Goal: Task Accomplishment & Management: Use online tool/utility

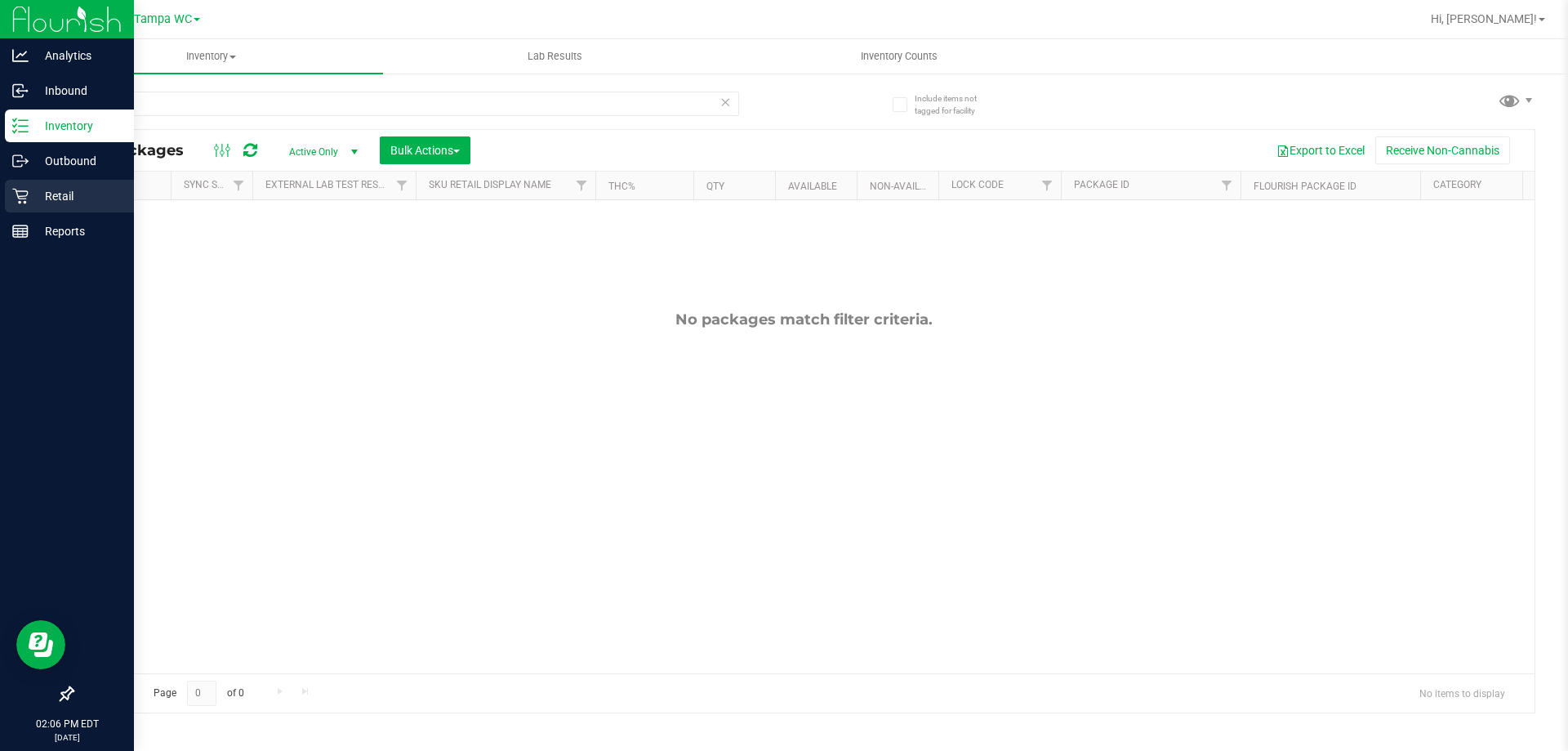
click at [29, 202] on p "Retail" at bounding box center [78, 196] width 98 height 20
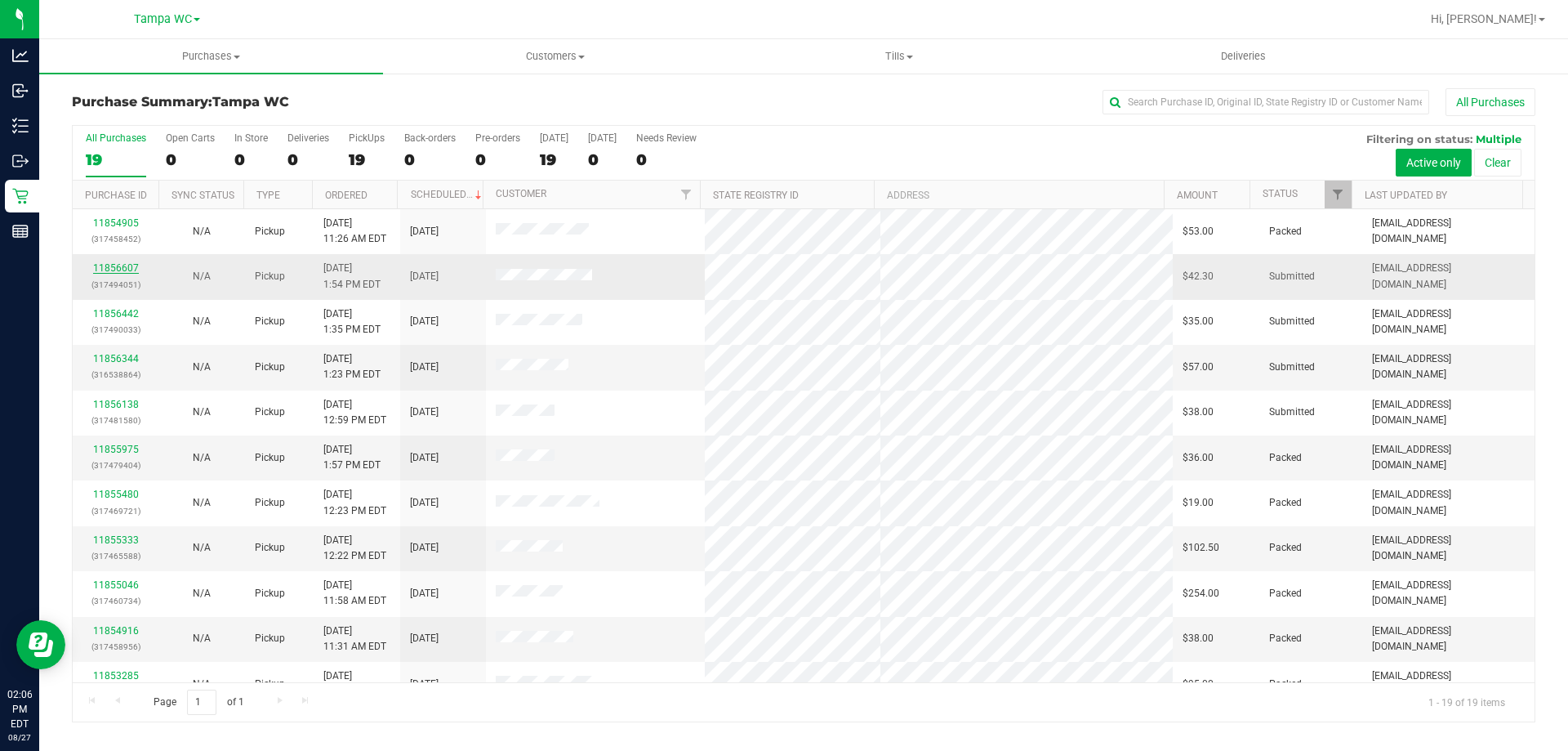
click at [116, 263] on link "11856607" at bounding box center [116, 268] width 46 height 11
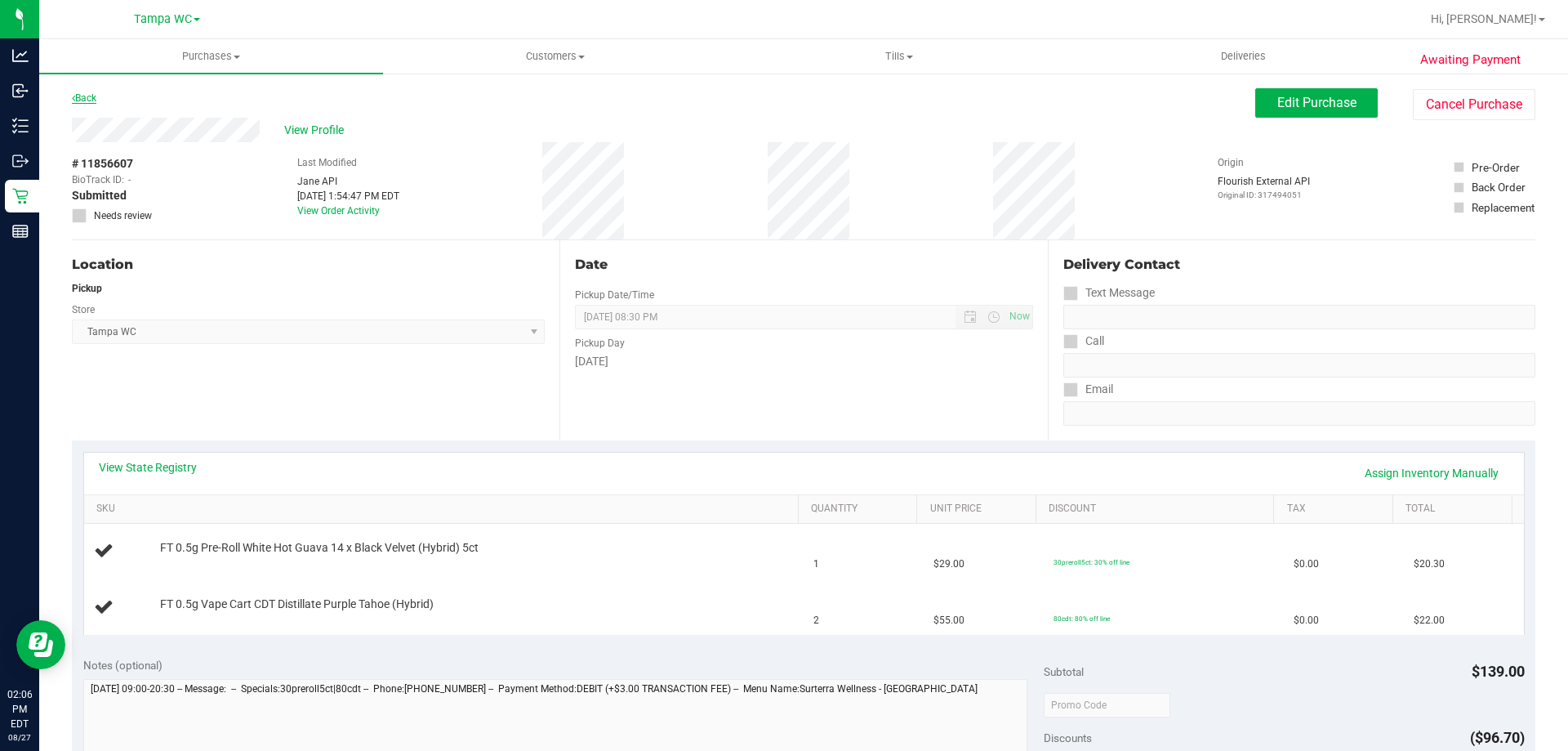
click at [91, 97] on link "Back" at bounding box center [84, 97] width 25 height 11
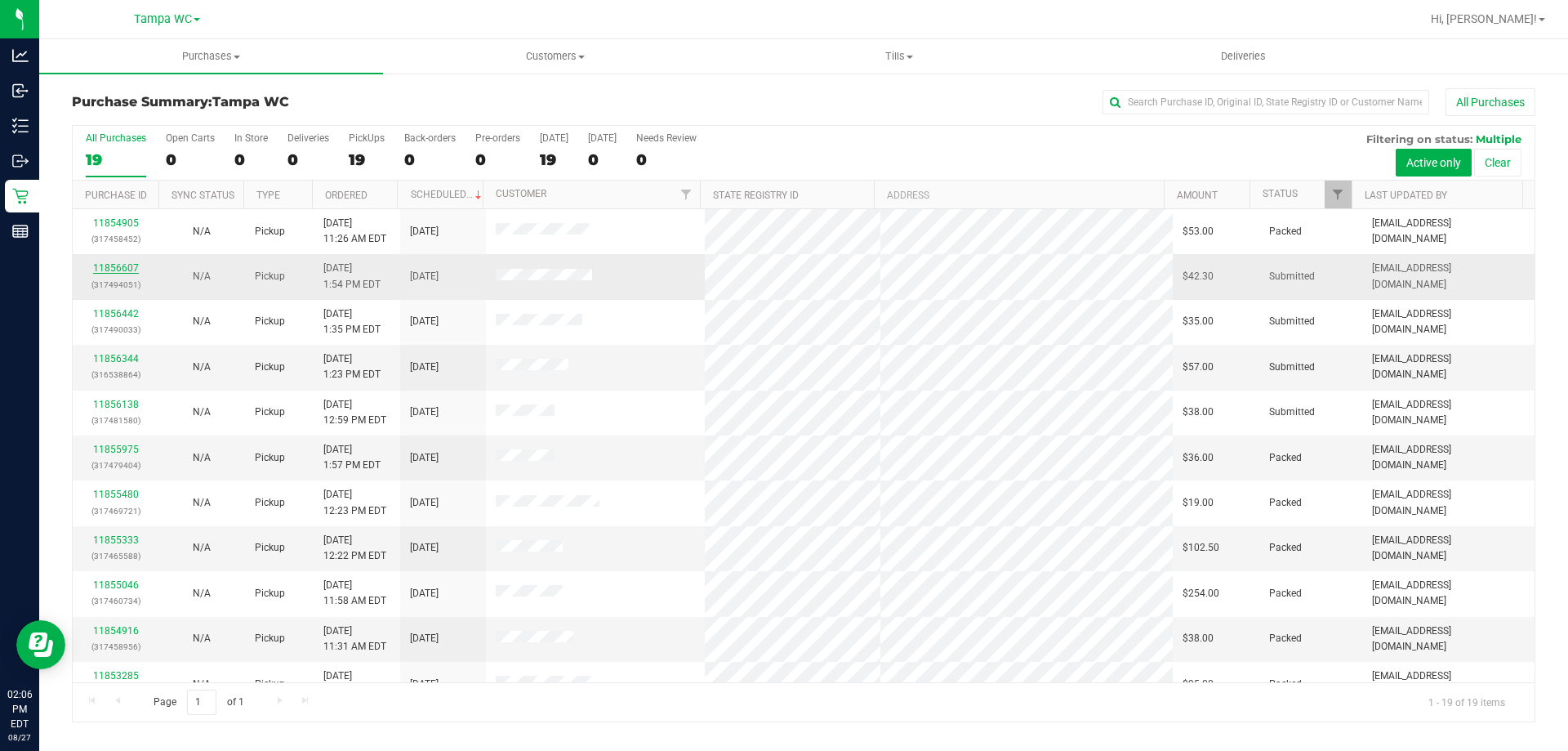
click at [114, 270] on link "11856607" at bounding box center [116, 268] width 46 height 11
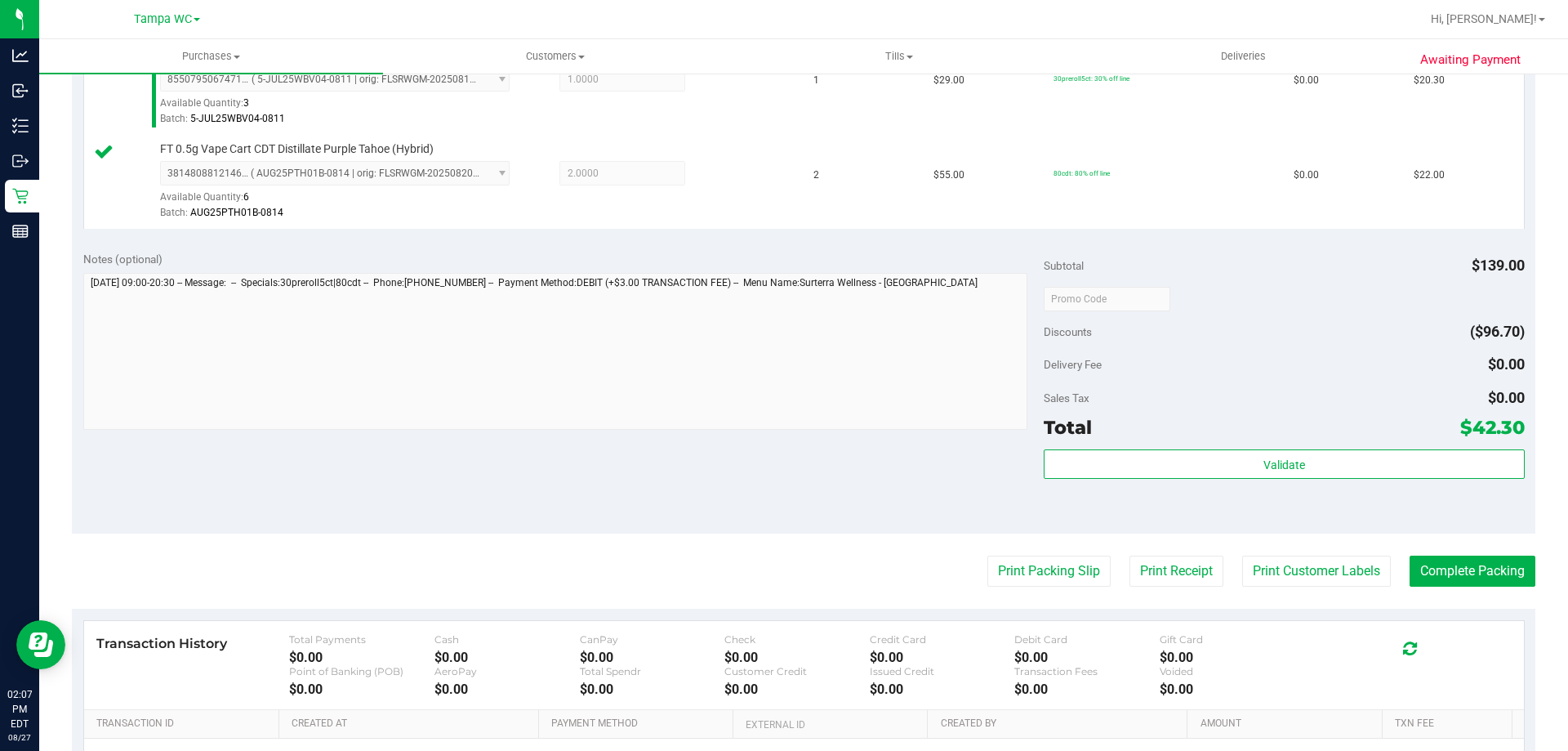
scroll to position [490, 0]
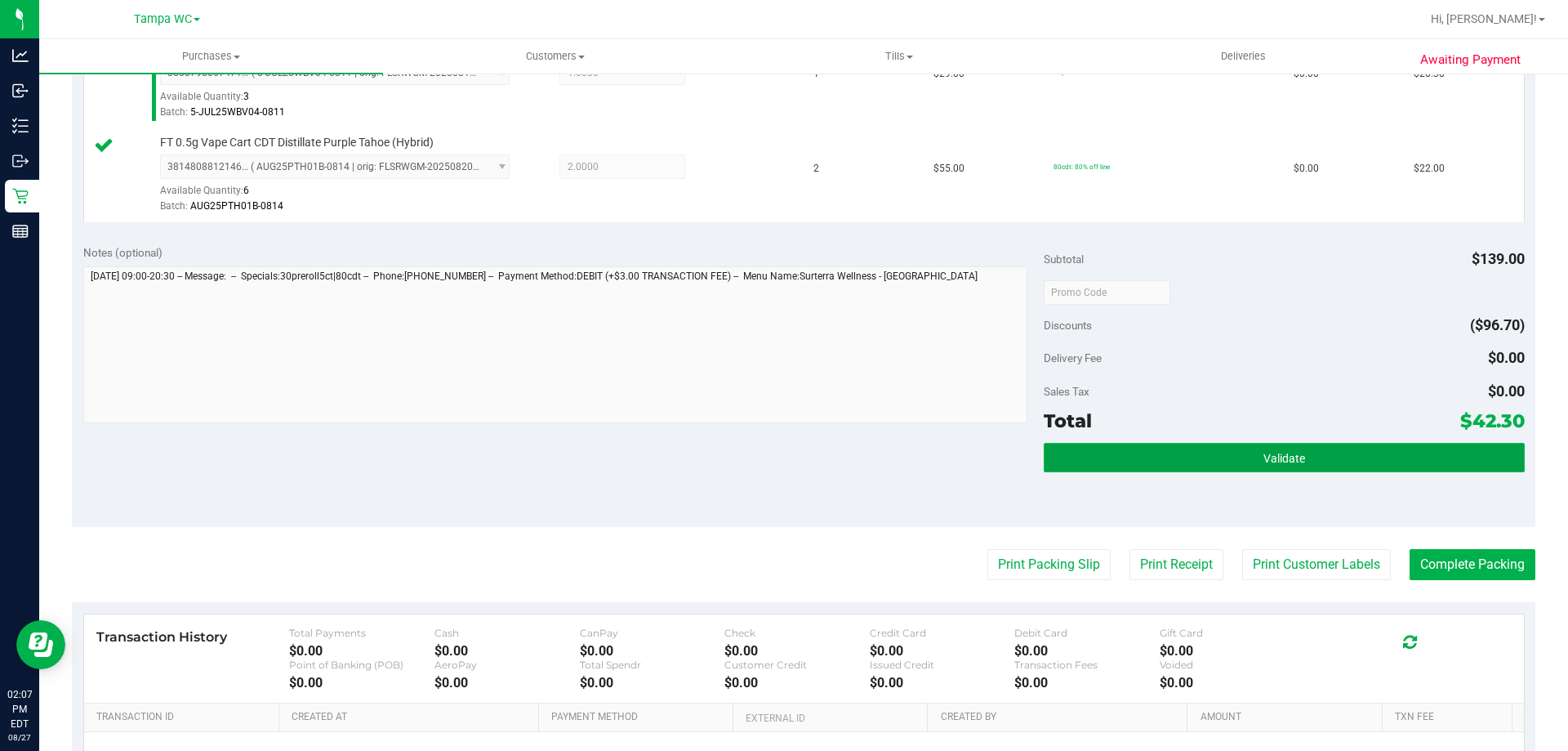
click at [1293, 455] on span "Validate" at bounding box center [1284, 458] width 42 height 13
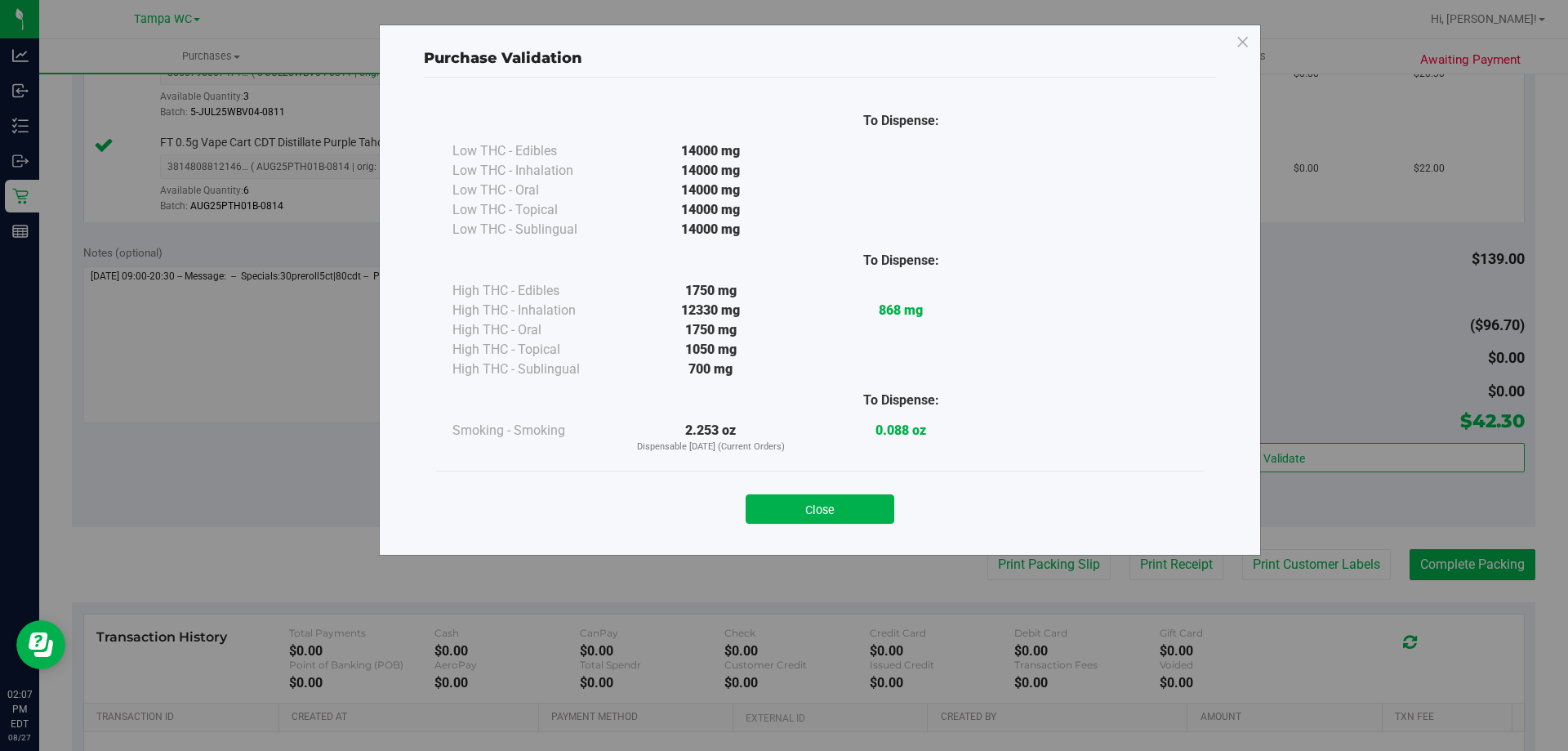
click at [799, 492] on div "Close" at bounding box center [819, 503] width 743 height 41
click at [819, 505] on button "Close" at bounding box center [819, 509] width 148 height 30
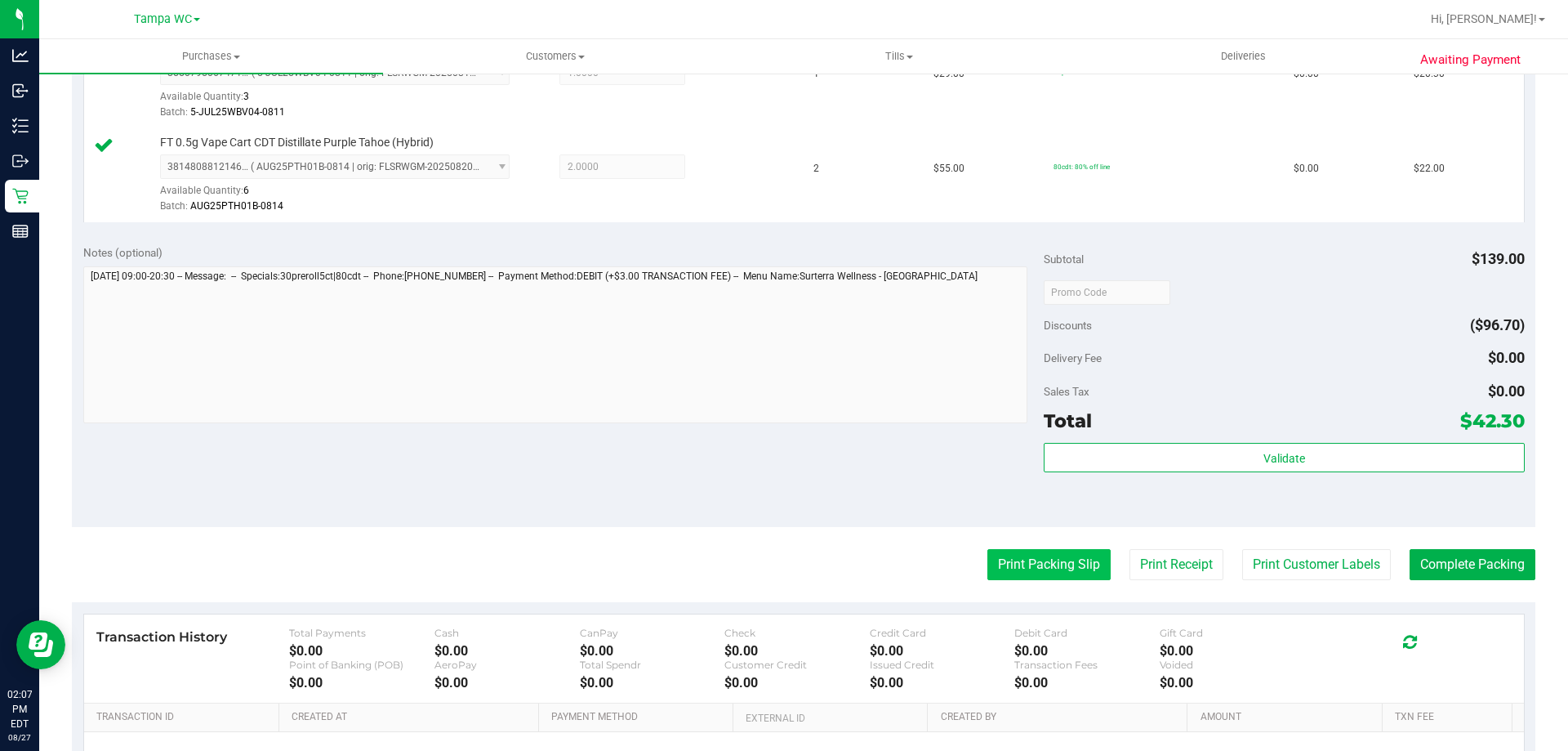
click at [994, 559] on button "Print Packing Slip" at bounding box center [1049, 564] width 123 height 31
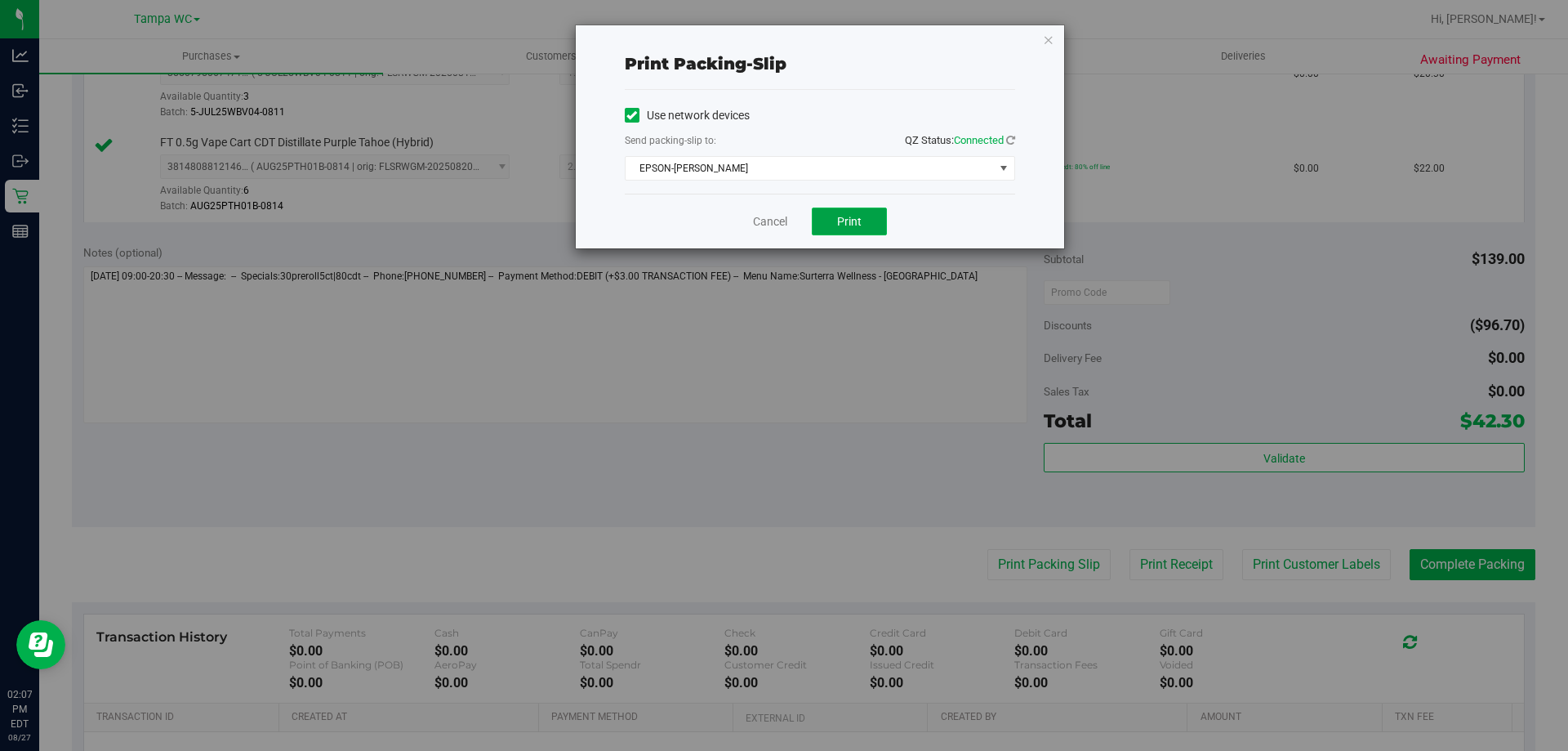
click at [835, 222] on button "Print" at bounding box center [849, 222] width 76 height 28
click at [774, 226] on link "Cancel" at bounding box center [770, 221] width 34 height 17
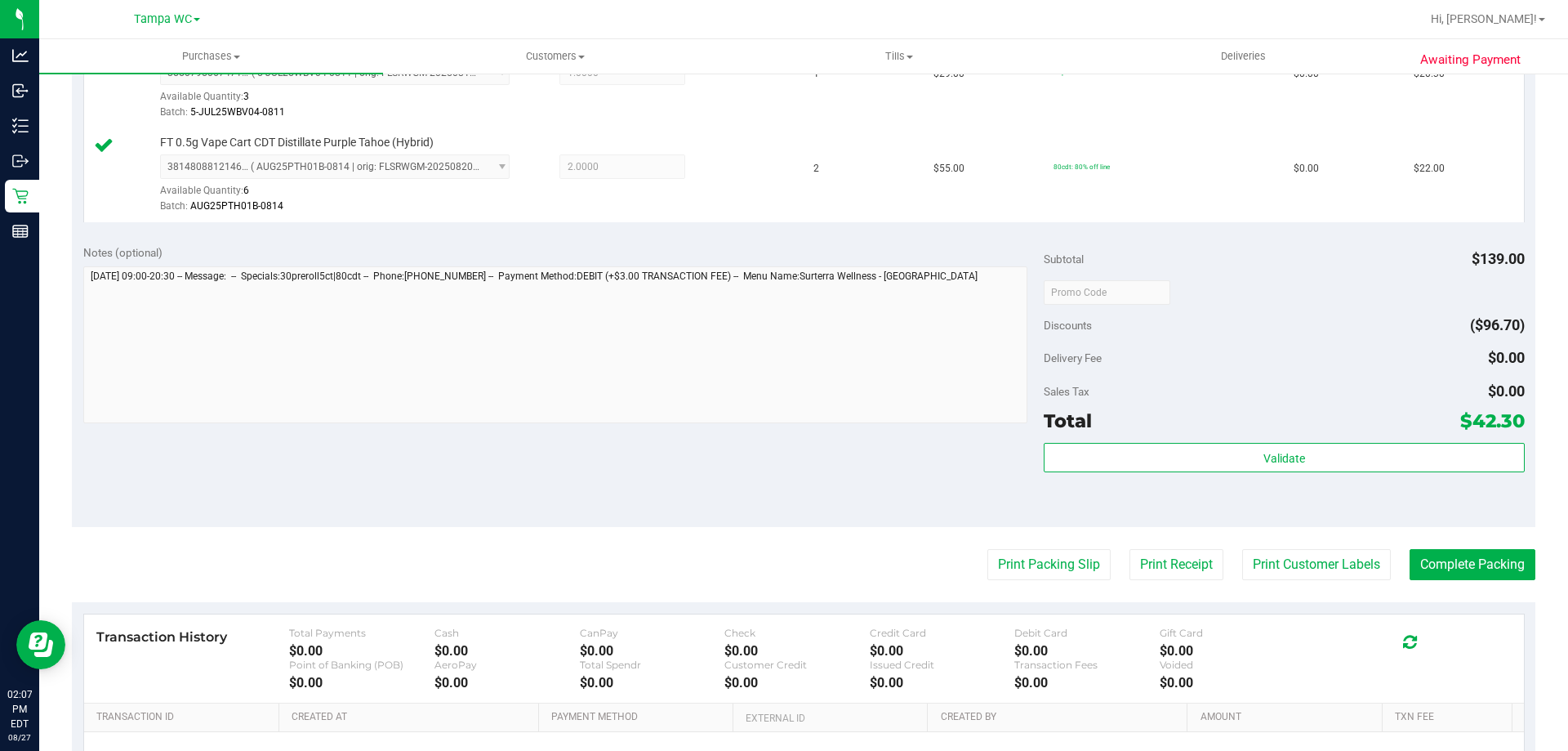
click at [1468, 596] on purchase-details "Back Edit Purchase Cancel Purchase View Profile # 11856607 BioTrack ID: - Submi…" at bounding box center [802, 253] width 1463 height 1309
click at [1470, 569] on button "Complete Packing" at bounding box center [1472, 564] width 125 height 31
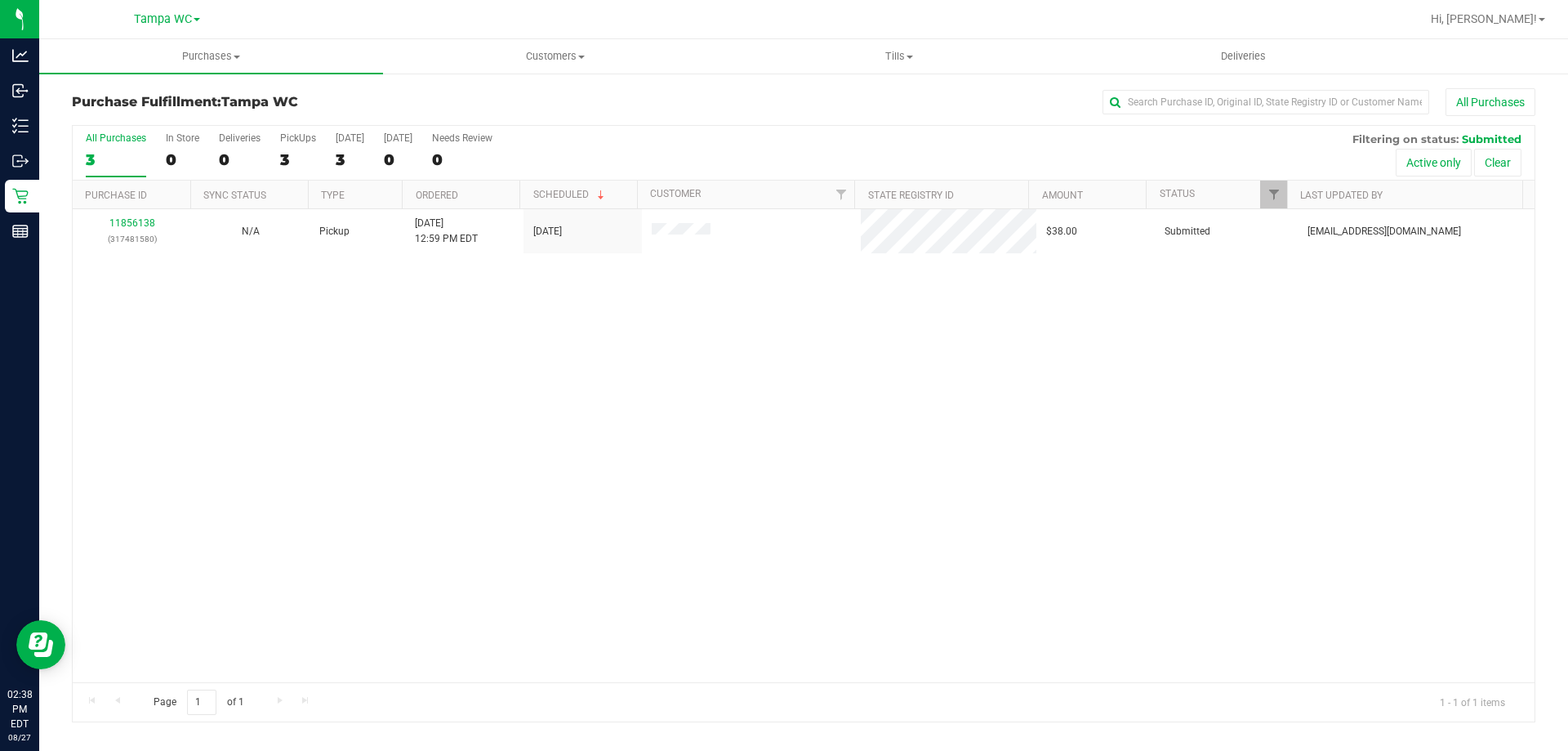
click at [121, 153] on div "3" at bounding box center [115, 159] width 61 height 19
click at [0, 0] on input "All Purchases 3" at bounding box center [0, 0] width 0 height 0
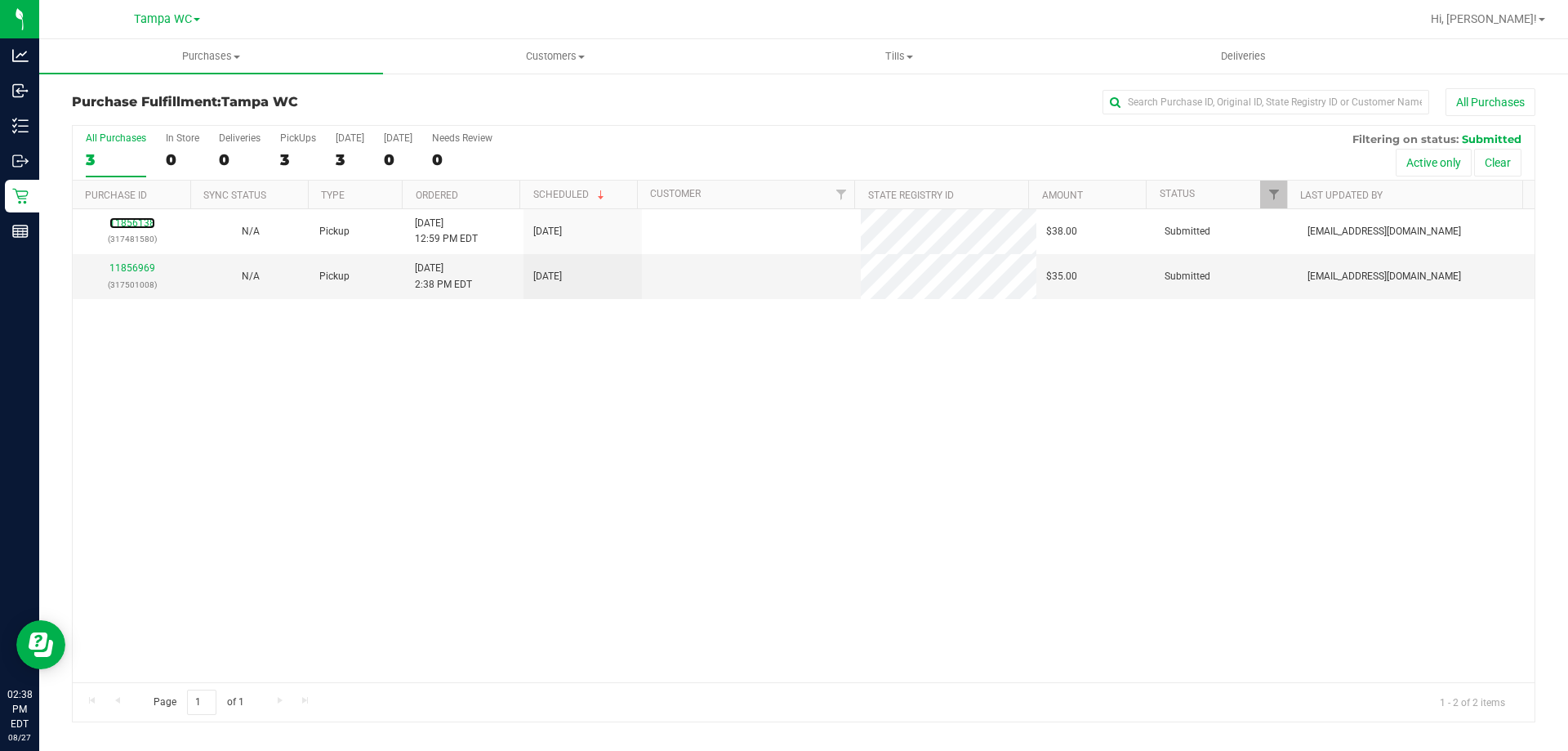
click at [132, 222] on link "11856138" at bounding box center [132, 222] width 46 height 11
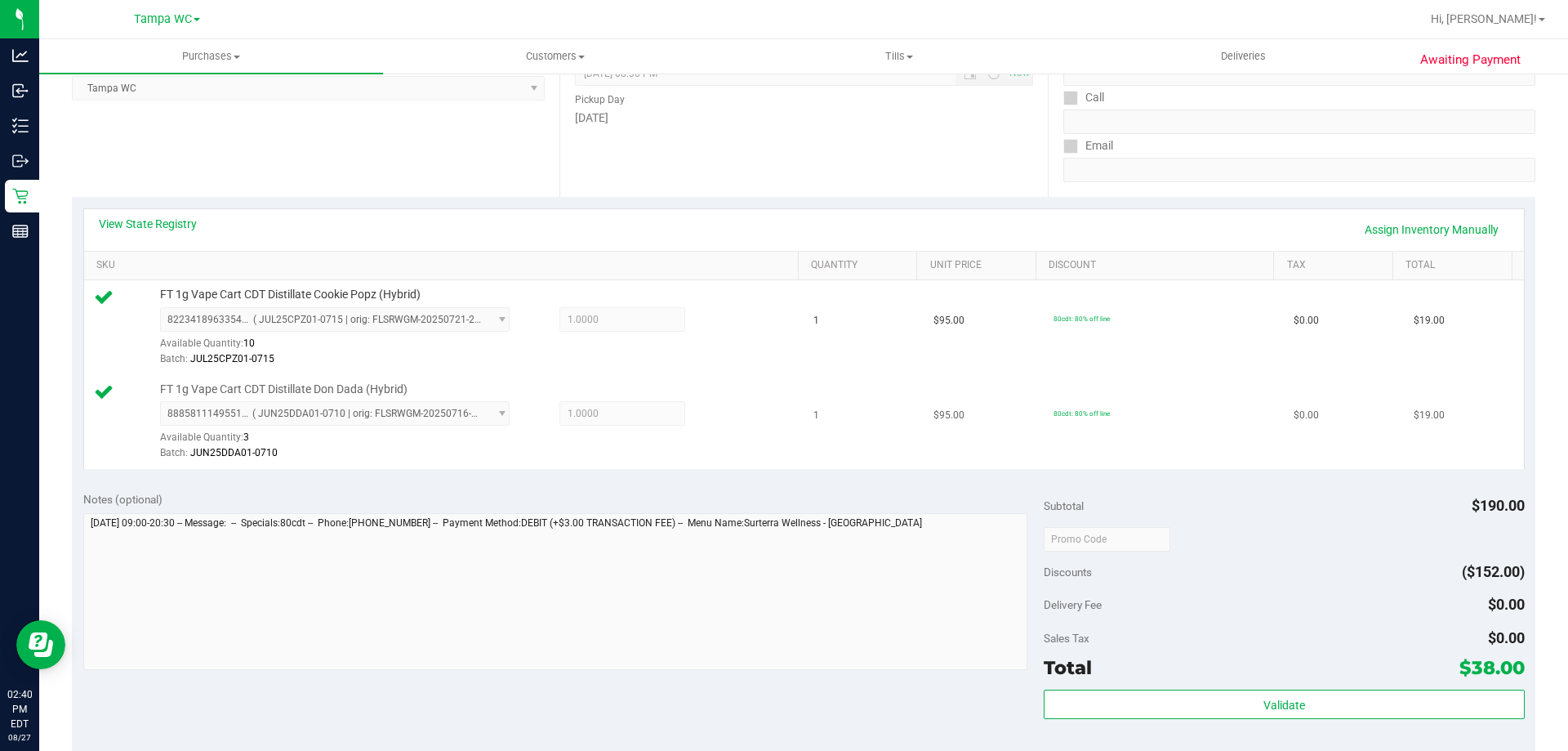
scroll to position [245, 0]
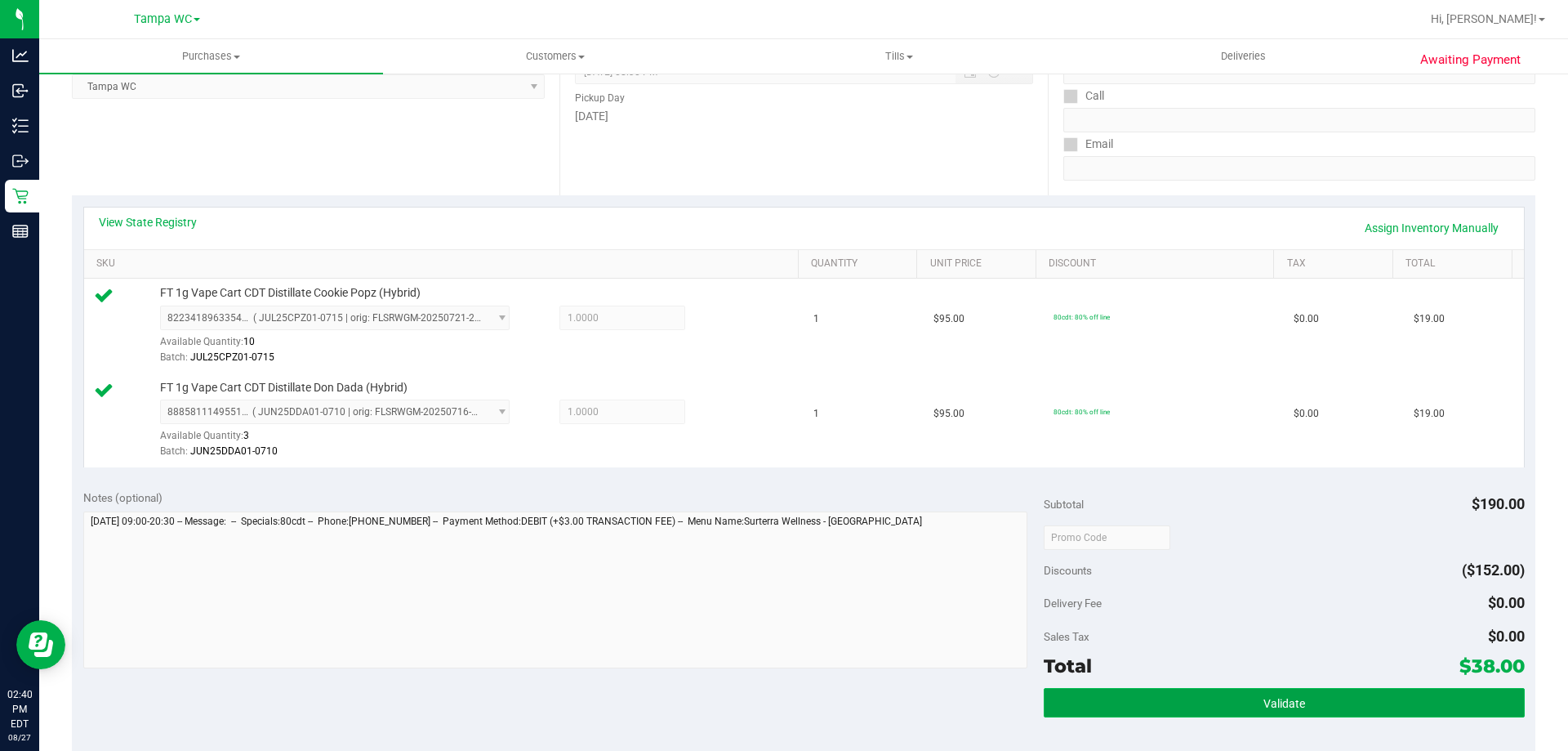
click at [1285, 708] on span "Validate" at bounding box center [1284, 702] width 42 height 13
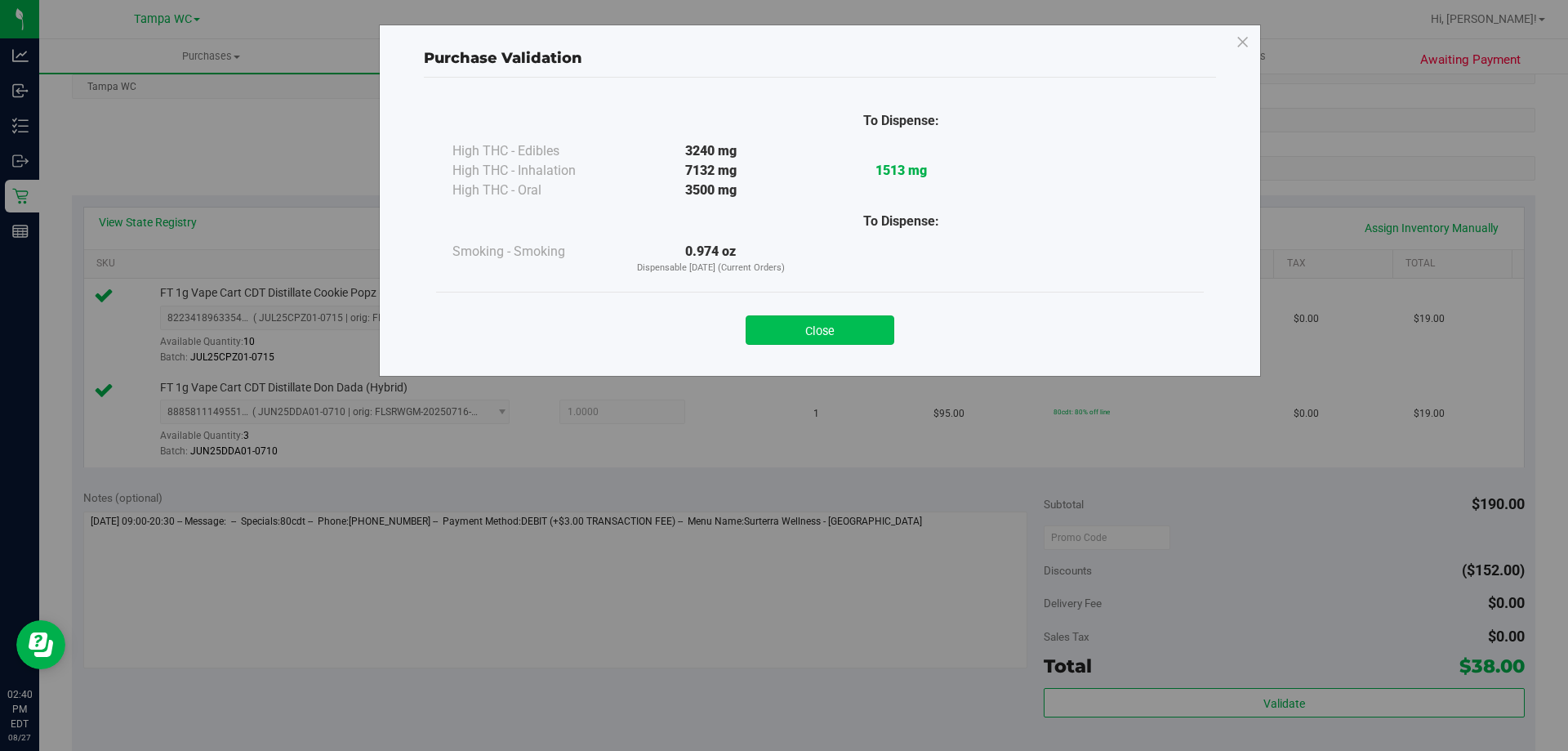
click at [800, 329] on button "Close" at bounding box center [819, 330] width 148 height 30
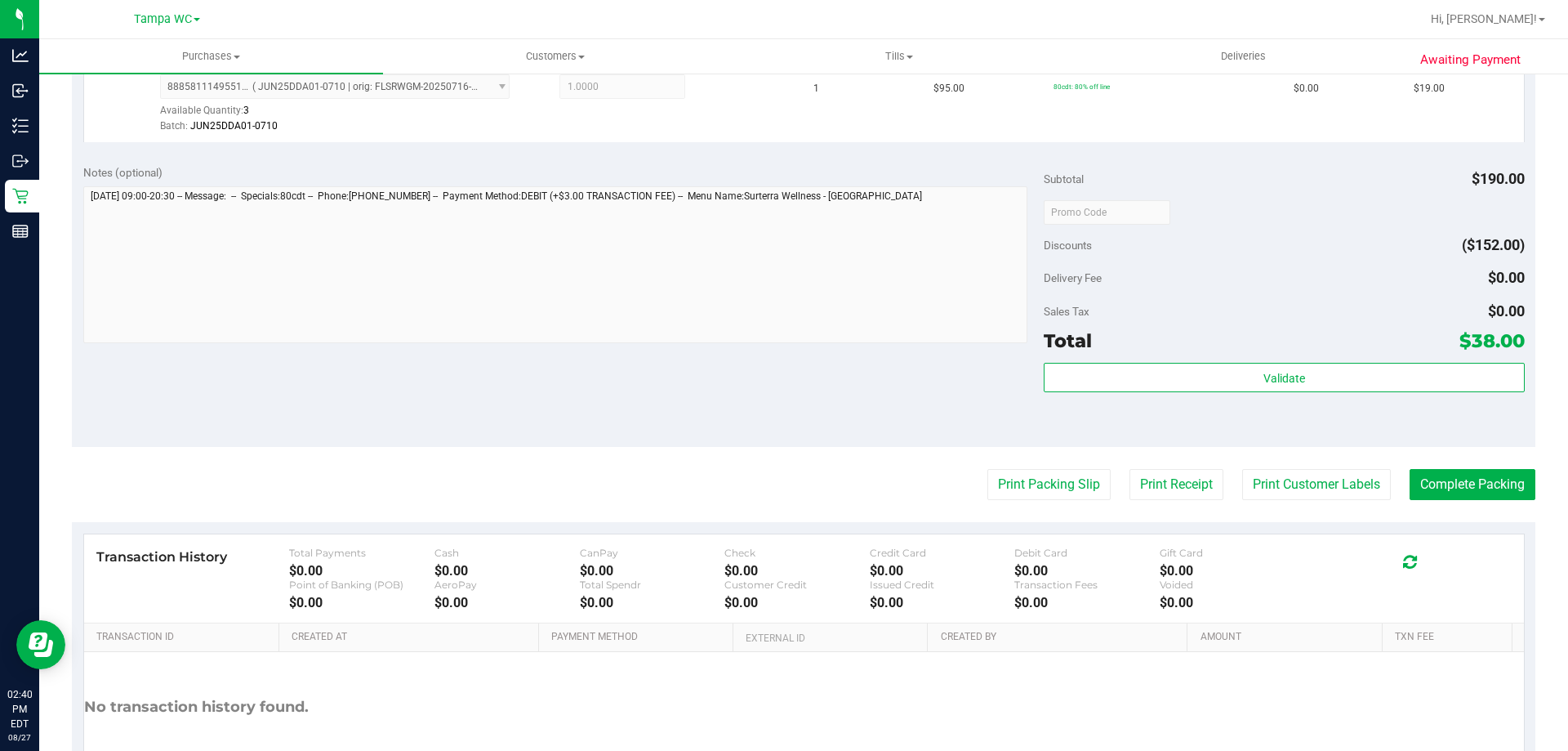
scroll to position [572, 0]
click at [1014, 474] on button "Print Packing Slip" at bounding box center [1049, 482] width 123 height 31
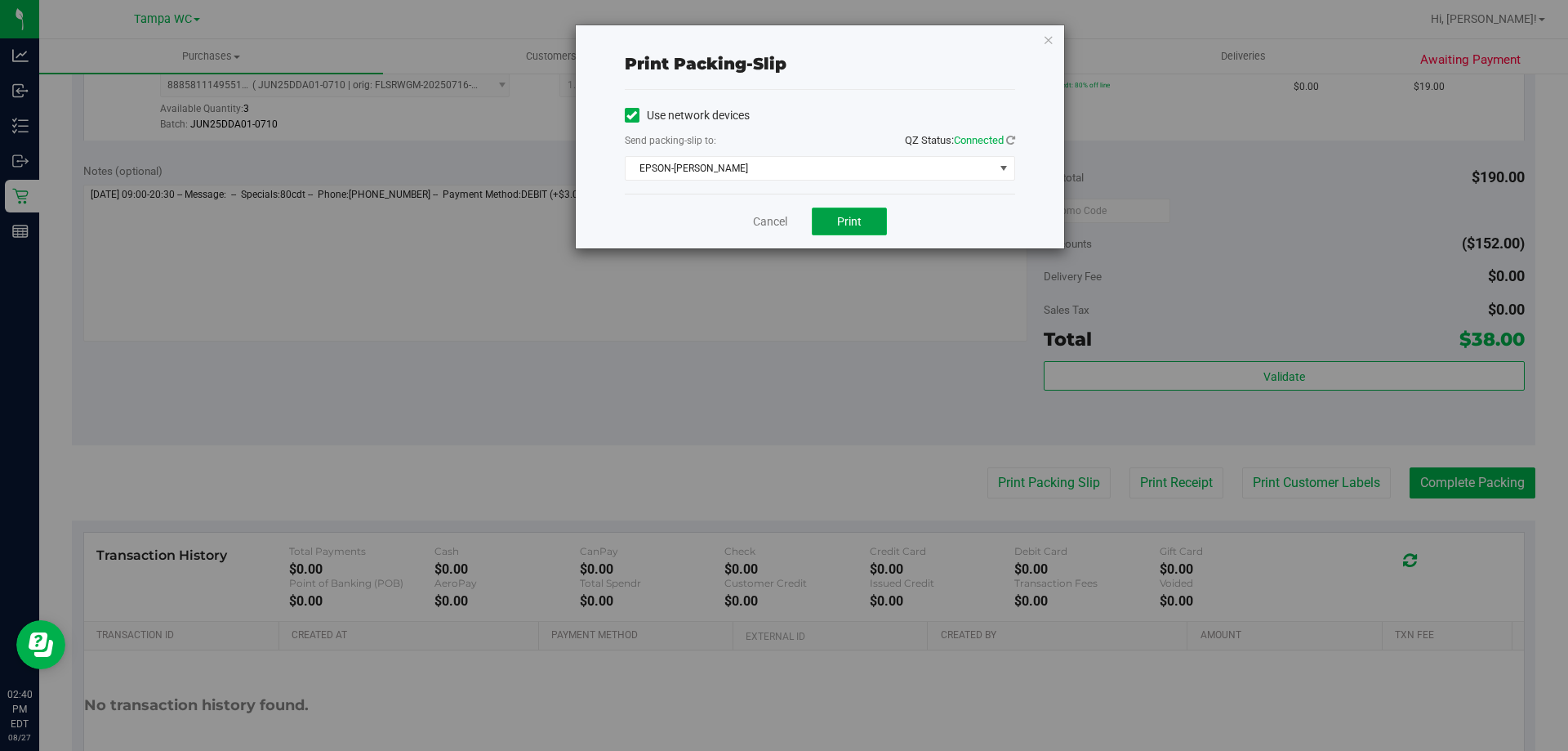
click at [836, 222] on button "Print" at bounding box center [849, 222] width 76 height 28
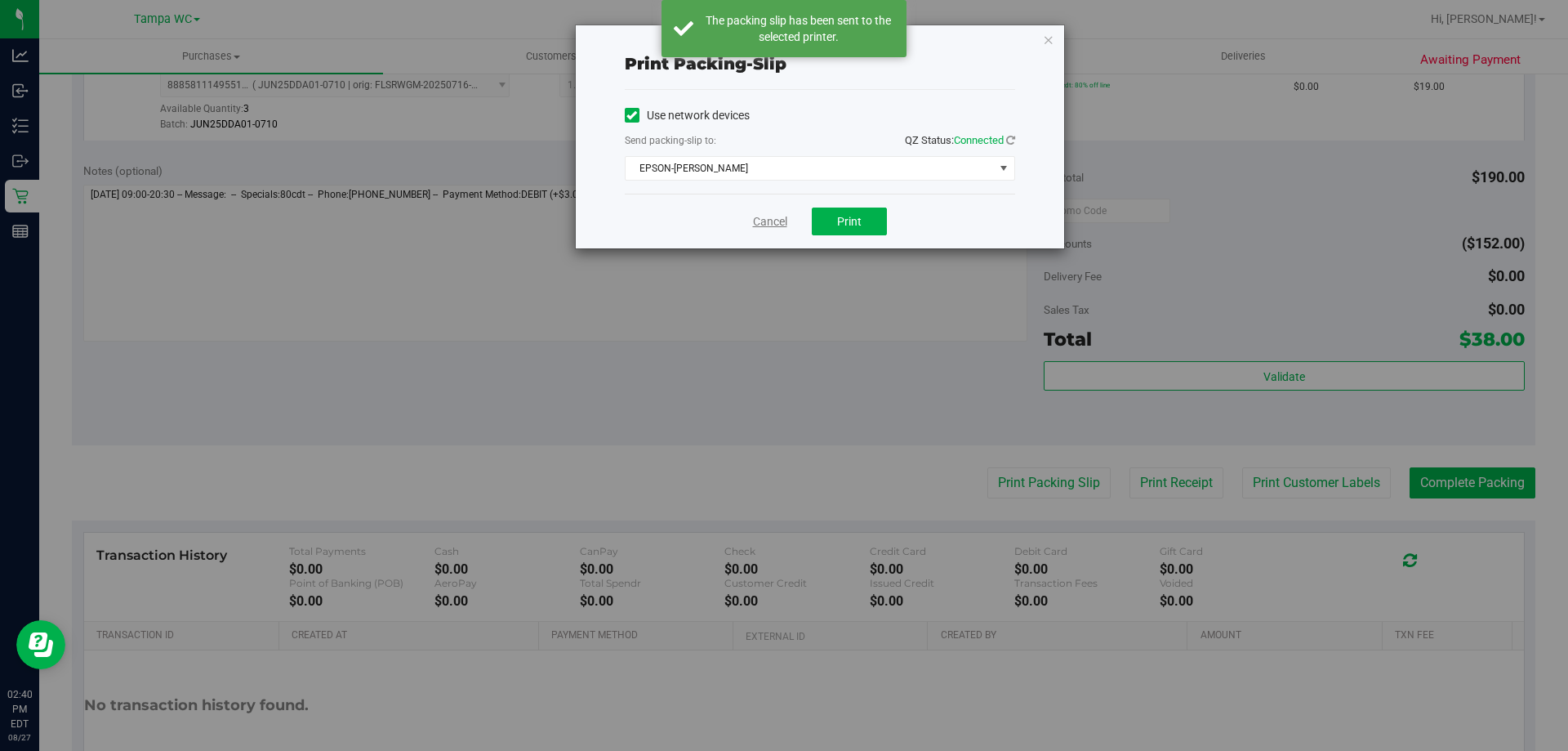
click at [765, 221] on link "Cancel" at bounding box center [770, 221] width 34 height 17
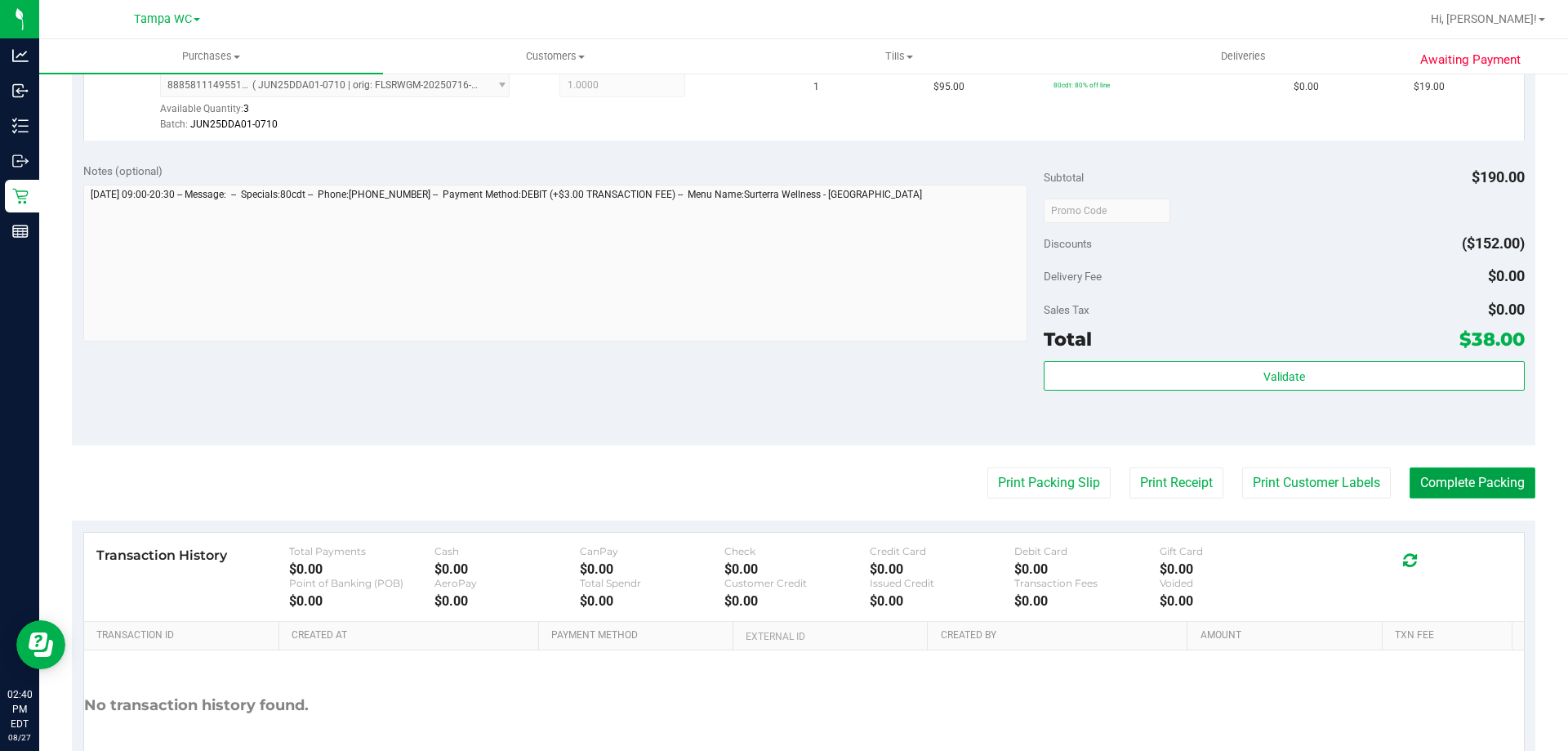
click at [1499, 469] on button "Complete Packing" at bounding box center [1472, 482] width 125 height 31
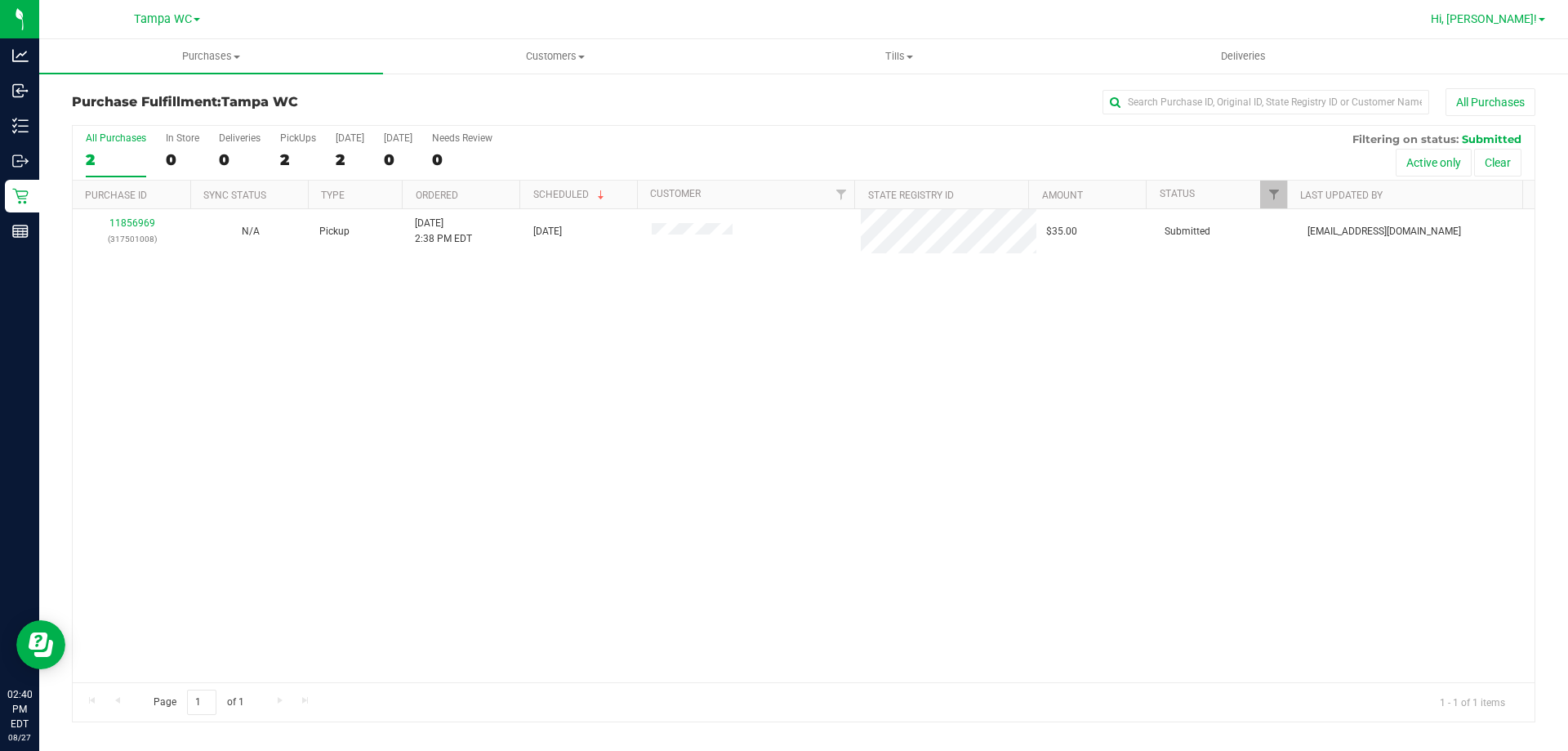
click at [1525, 21] on span "Hi, [PERSON_NAME]!" at bounding box center [1483, 18] width 106 height 13
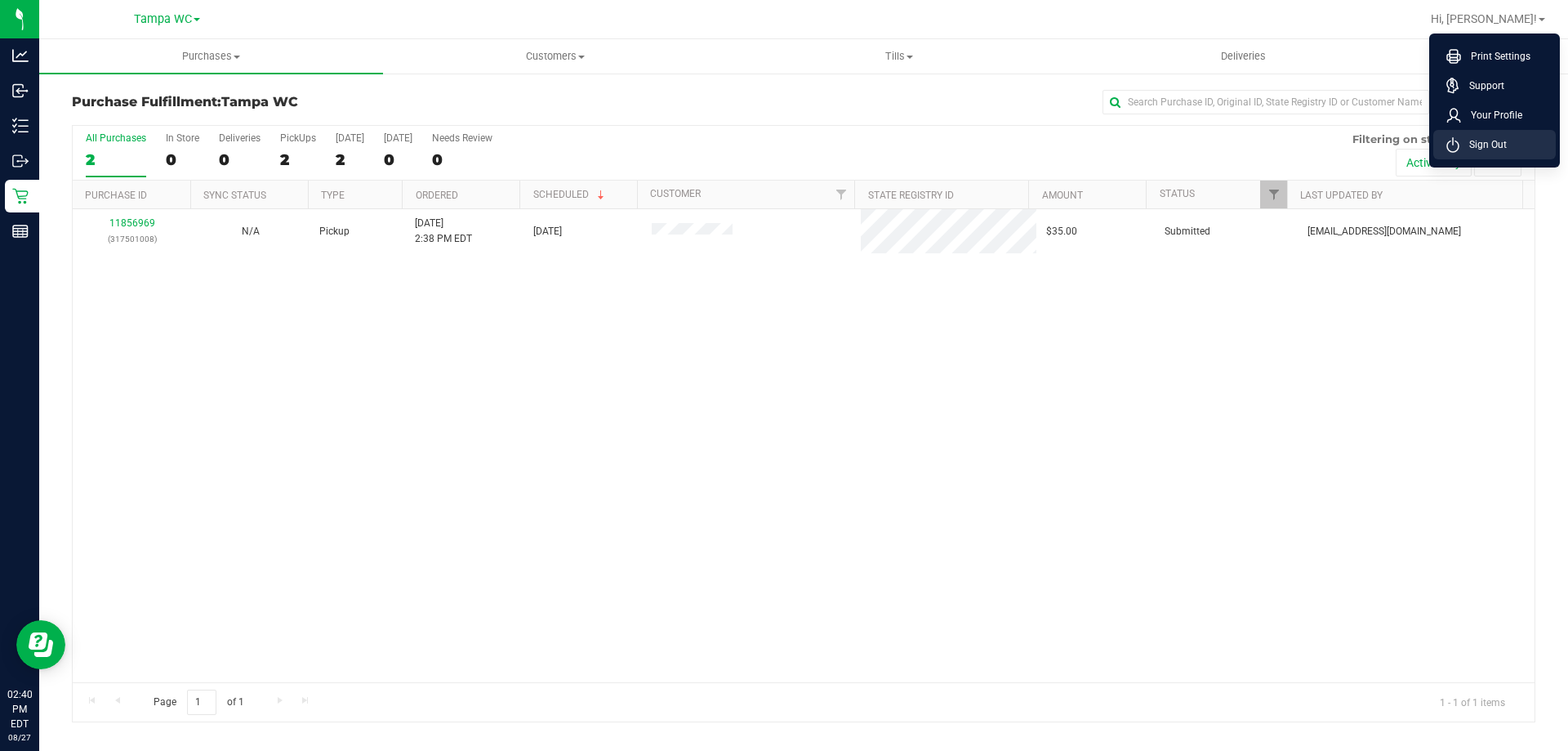
click at [1479, 140] on span "Sign Out" at bounding box center [1482, 144] width 48 height 16
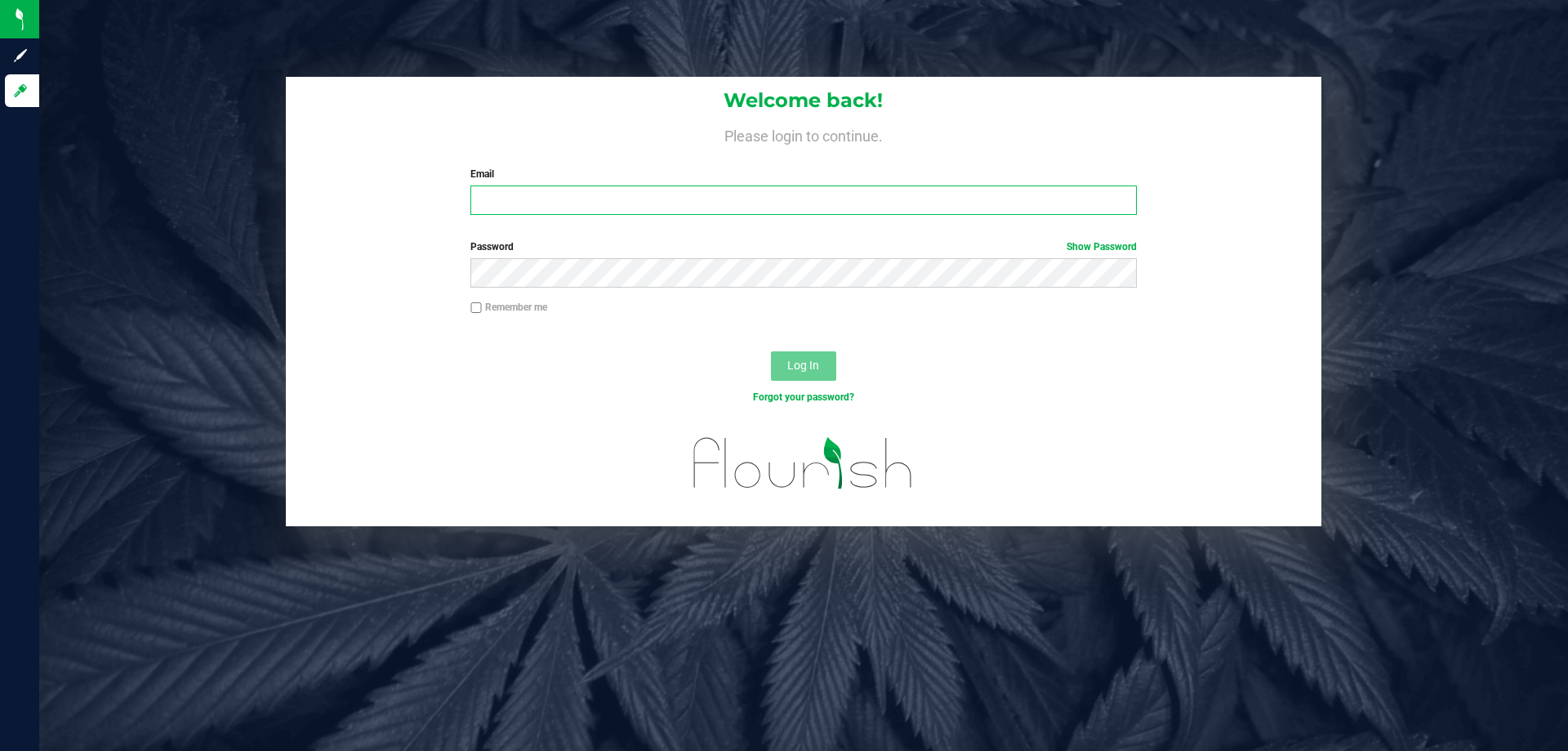
click at [571, 203] on input "Email" at bounding box center [802, 200] width 665 height 30
type input "zgilbert@liveparallel.com"
click at [771, 351] on button "Log In" at bounding box center [803, 366] width 66 height 30
